Goal: Task Accomplishment & Management: Complete application form

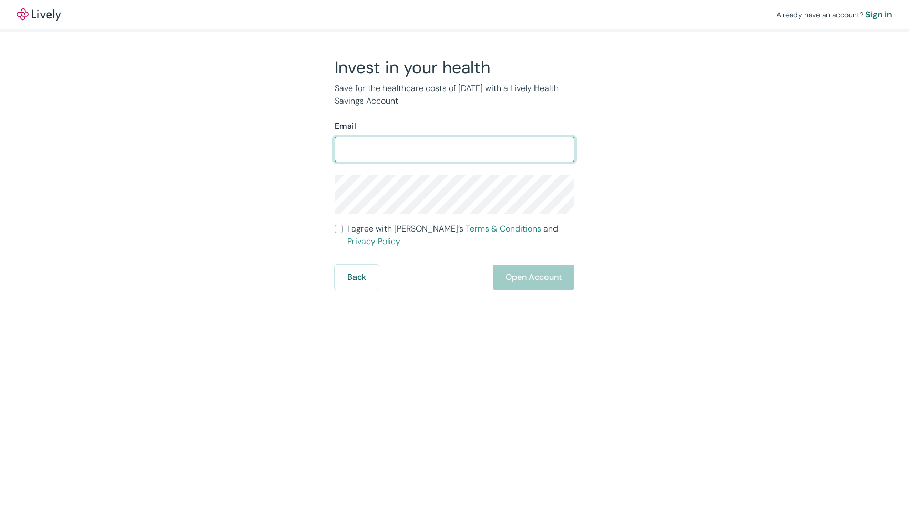
click at [438, 153] on input "Email" at bounding box center [455, 149] width 240 height 21
type input "frevent1@yahoo.com"
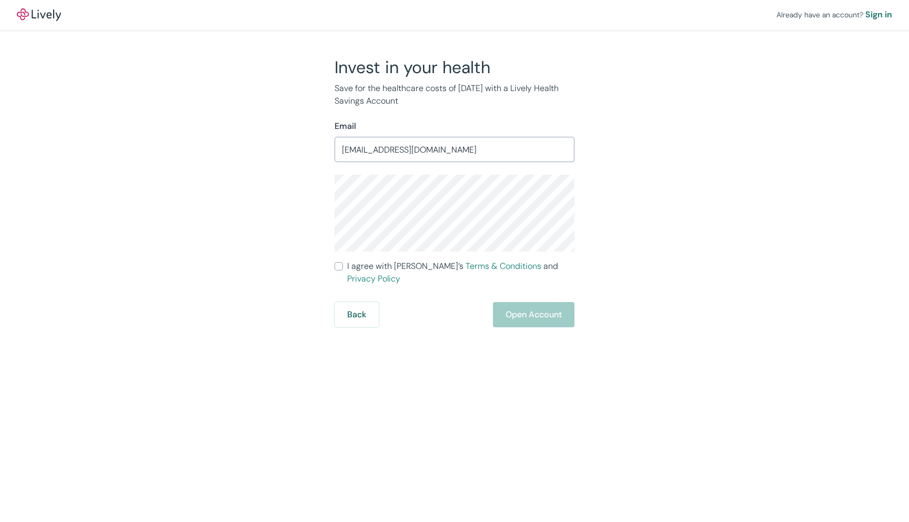
click at [341, 270] on input "I agree with Lively’s Terms & Conditions and Privacy Policy" at bounding box center [339, 266] width 8 height 8
checkbox input "true"
click at [516, 304] on button "Open Account" at bounding box center [534, 314] width 82 height 25
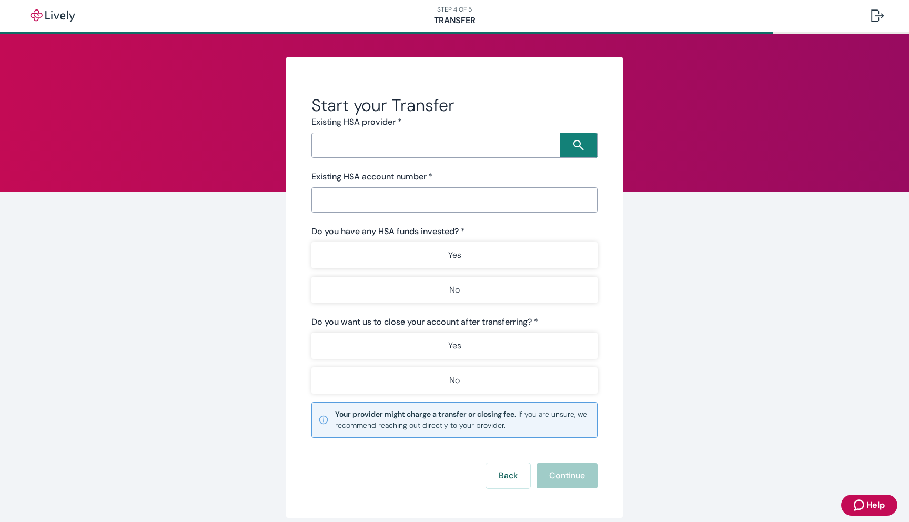
click at [518, 153] on div "​" at bounding box center [454, 145] width 286 height 25
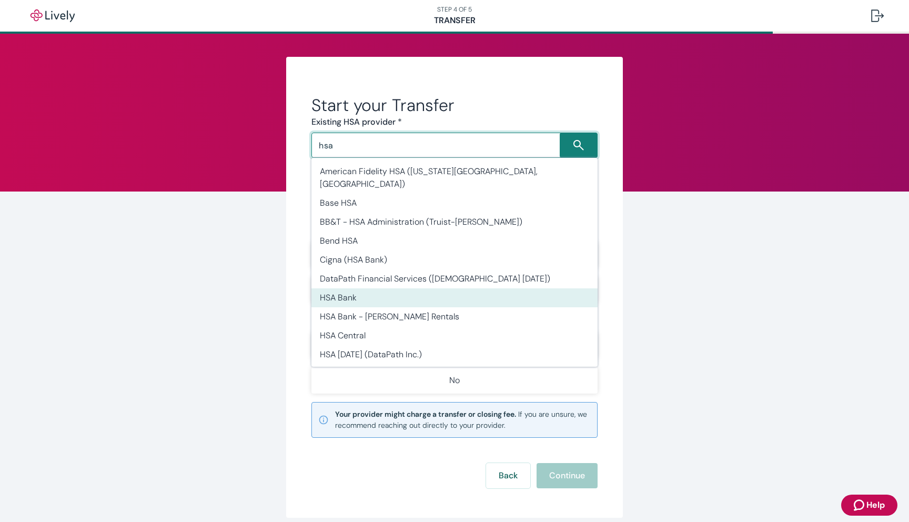
click at [399, 288] on li "HSA Bank" at bounding box center [454, 297] width 286 height 19
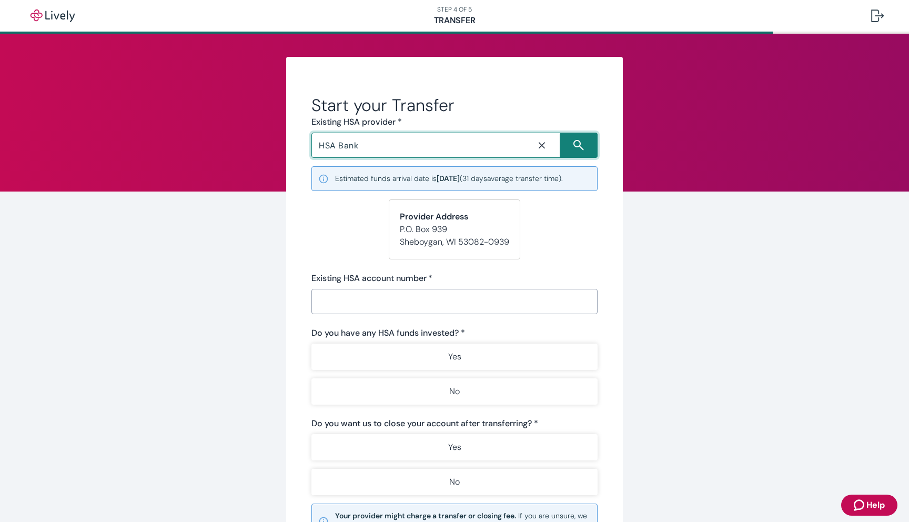
type input "HSA Bank"
click at [398, 297] on input "Existing HSA account number   *" at bounding box center [454, 301] width 286 height 21
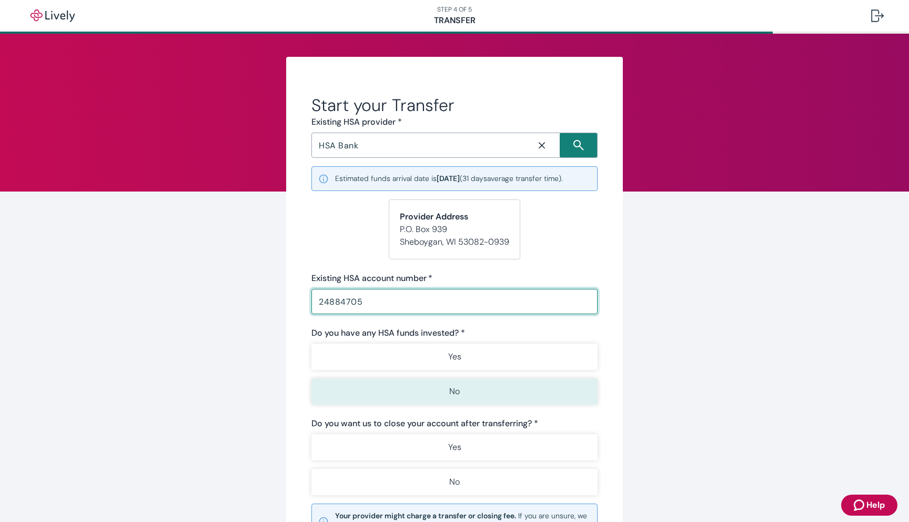
type input "24884705"
click at [452, 389] on p "No" at bounding box center [454, 391] width 11 height 13
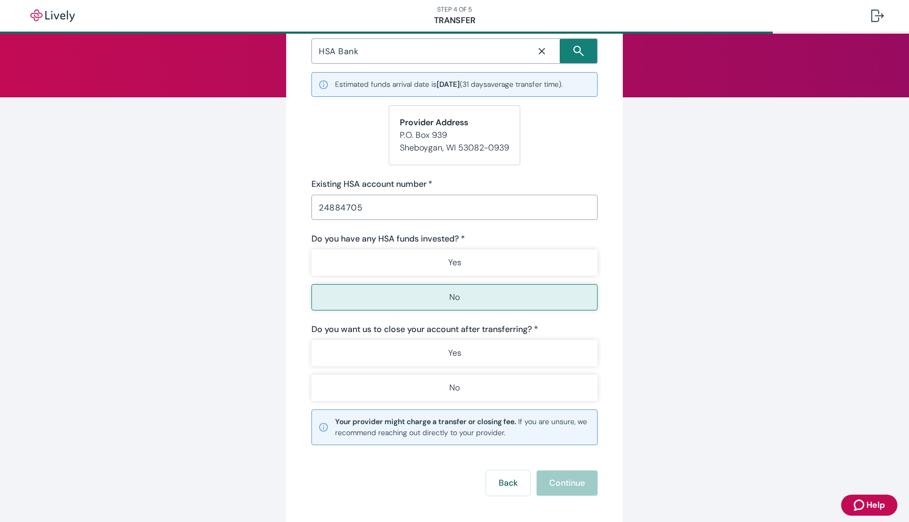
scroll to position [98, 0]
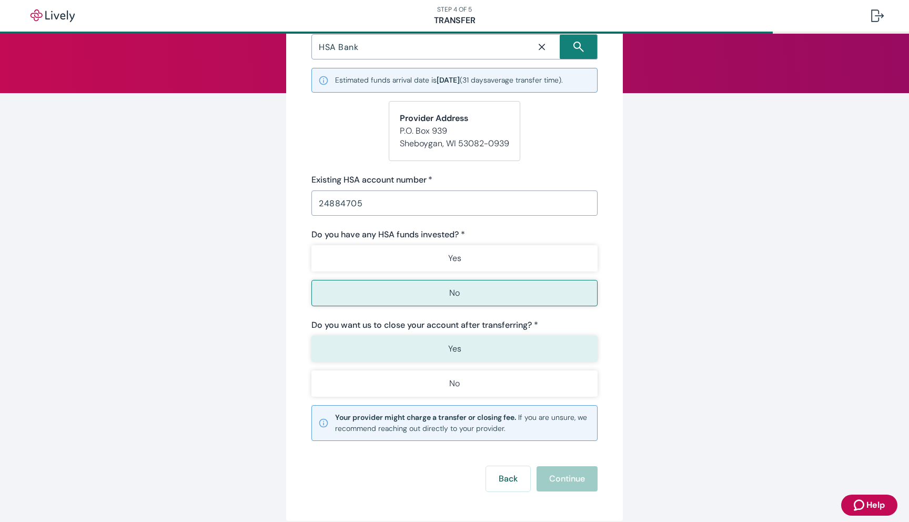
click at [461, 348] on button "Yes" at bounding box center [454, 349] width 286 height 26
click at [553, 478] on button "Continue" at bounding box center [567, 478] width 61 height 25
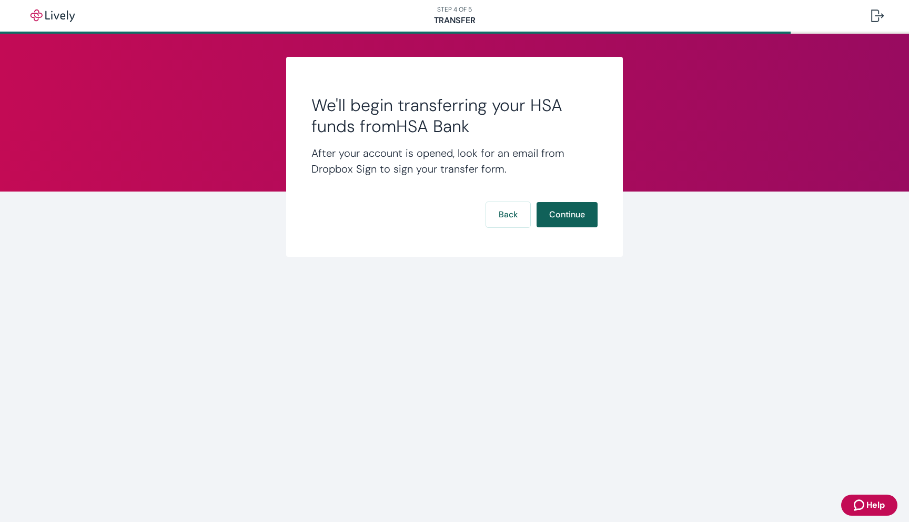
click at [556, 216] on button "Continue" at bounding box center [567, 214] width 61 height 25
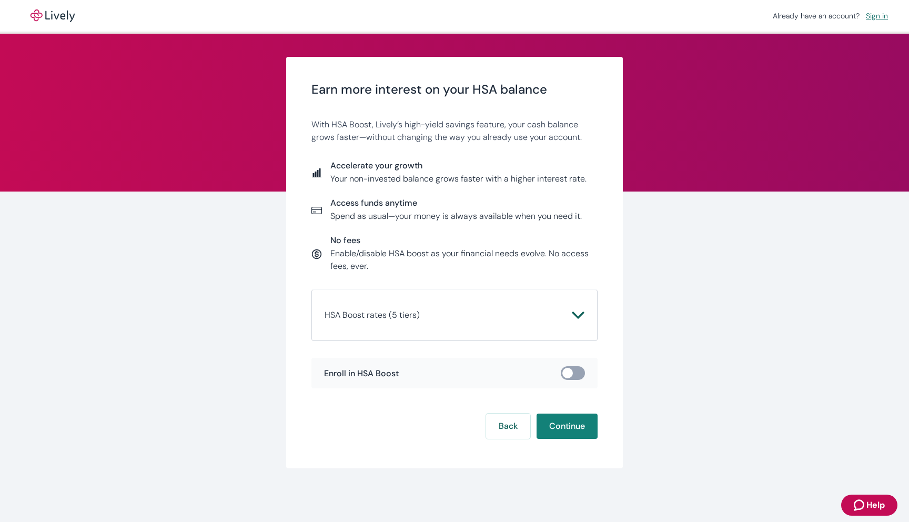
click at [572, 311] on icon "Chevron icon" at bounding box center [578, 315] width 13 height 13
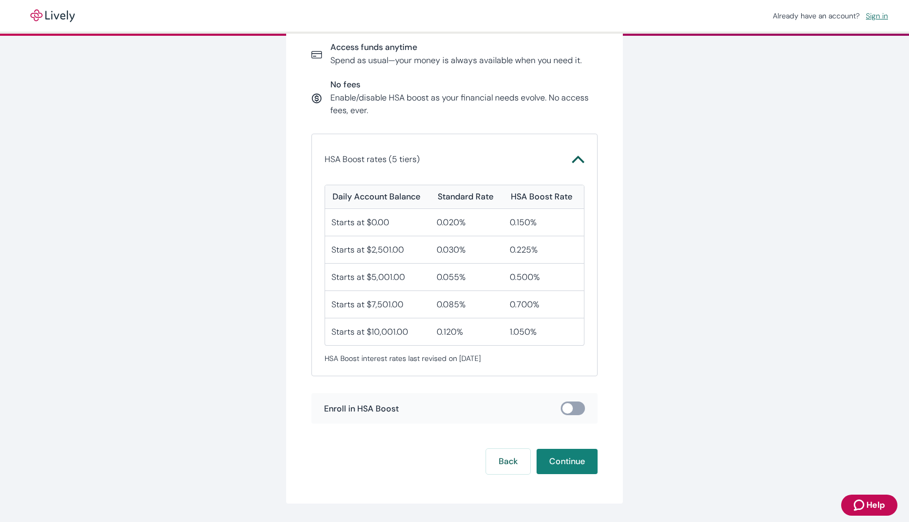
scroll to position [187, 0]
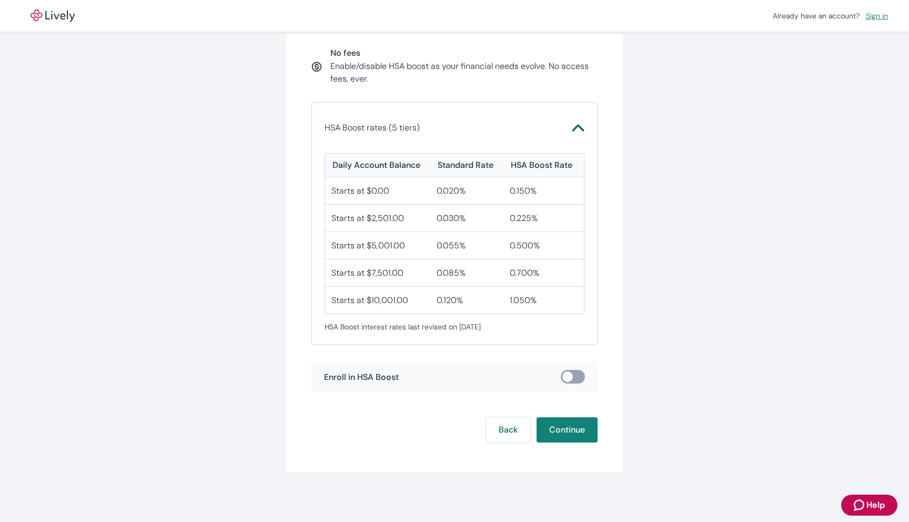
click at [579, 374] on input "checkbox" at bounding box center [568, 376] width 32 height 11
checkbox input "true"
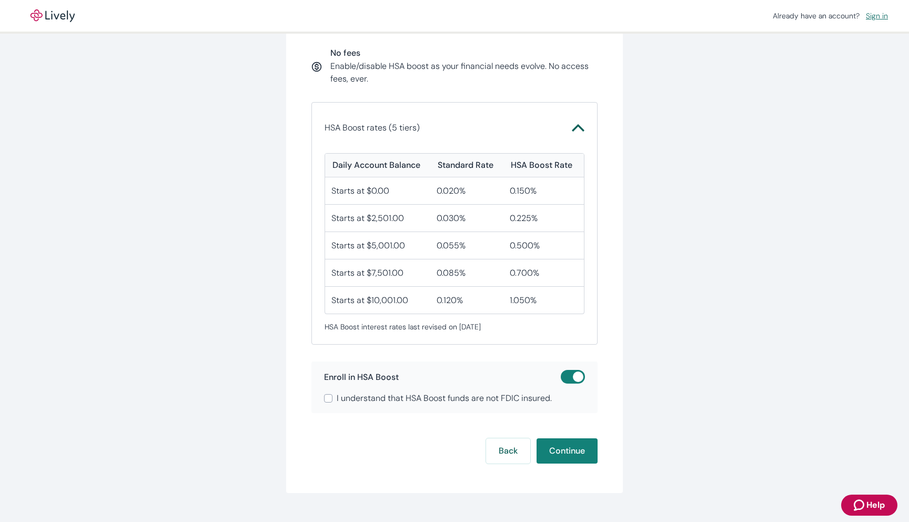
click at [329, 397] on input "I understand that HSA Boost funds are not FDIC insured." at bounding box center [328, 398] width 8 height 8
checkbox input "true"
click at [563, 449] on button "Continue" at bounding box center [567, 450] width 61 height 25
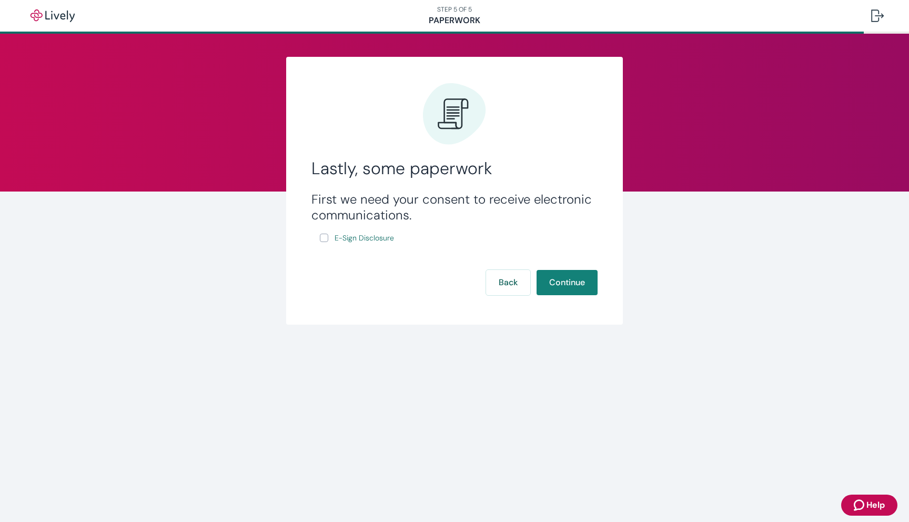
click at [324, 237] on input "E-Sign Disclosure" at bounding box center [324, 238] width 8 height 8
checkbox input "true"
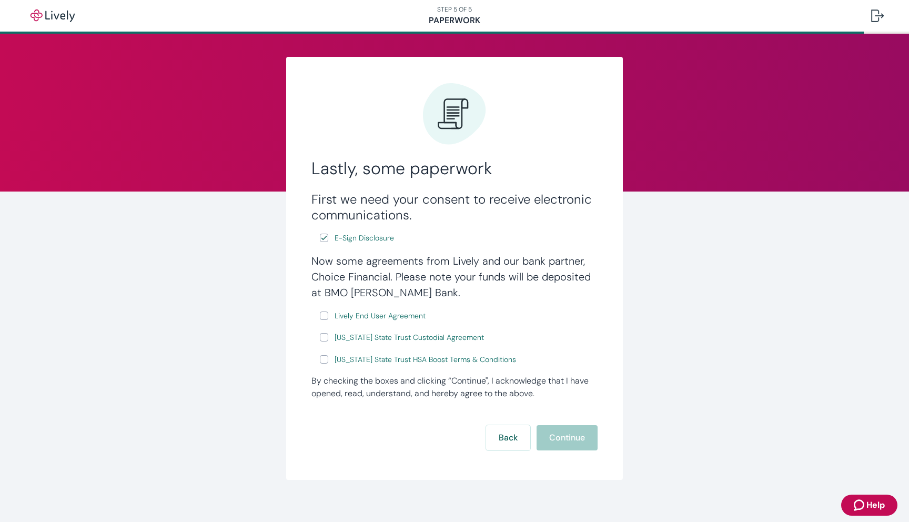
click at [325, 318] on input "Lively End User Agreement" at bounding box center [324, 315] width 8 height 8
checkbox input "true"
click at [325, 335] on input "[US_STATE] State Trust Custodial Agreement" at bounding box center [324, 337] width 8 height 8
checkbox input "true"
click at [324, 360] on input "[US_STATE] State Trust HSA Boost Terms & Conditions" at bounding box center [324, 359] width 8 height 8
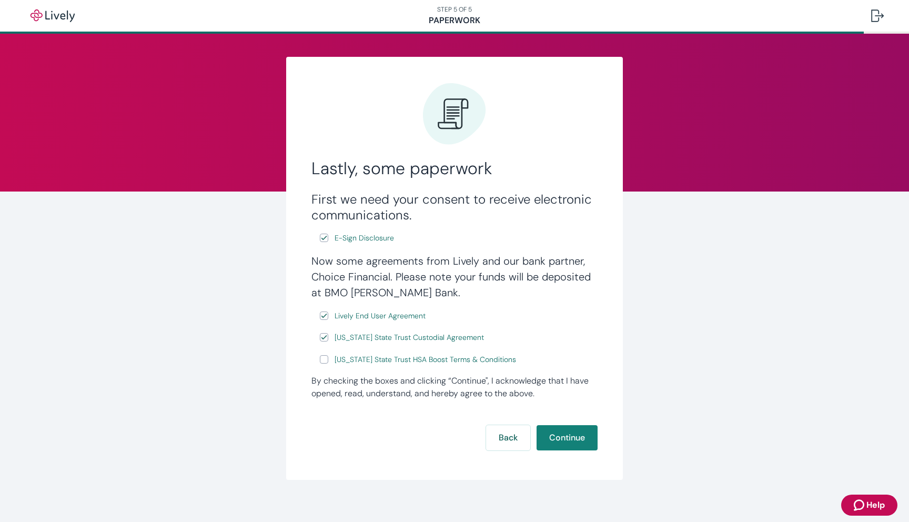
checkbox input "true"
click at [569, 438] on button "Continue" at bounding box center [567, 437] width 61 height 25
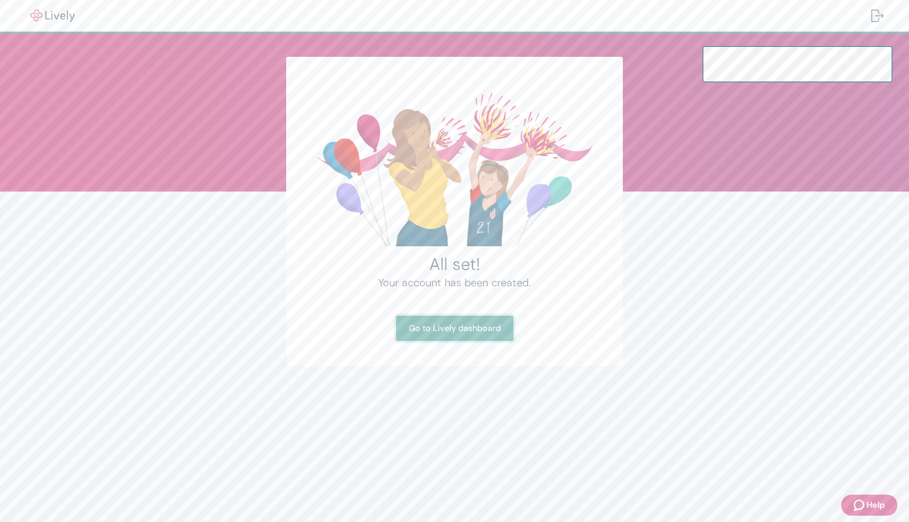
click at [491, 334] on link "Go to Lively dashboard" at bounding box center [454, 328] width 117 height 25
